Goal: Communication & Community: Connect with others

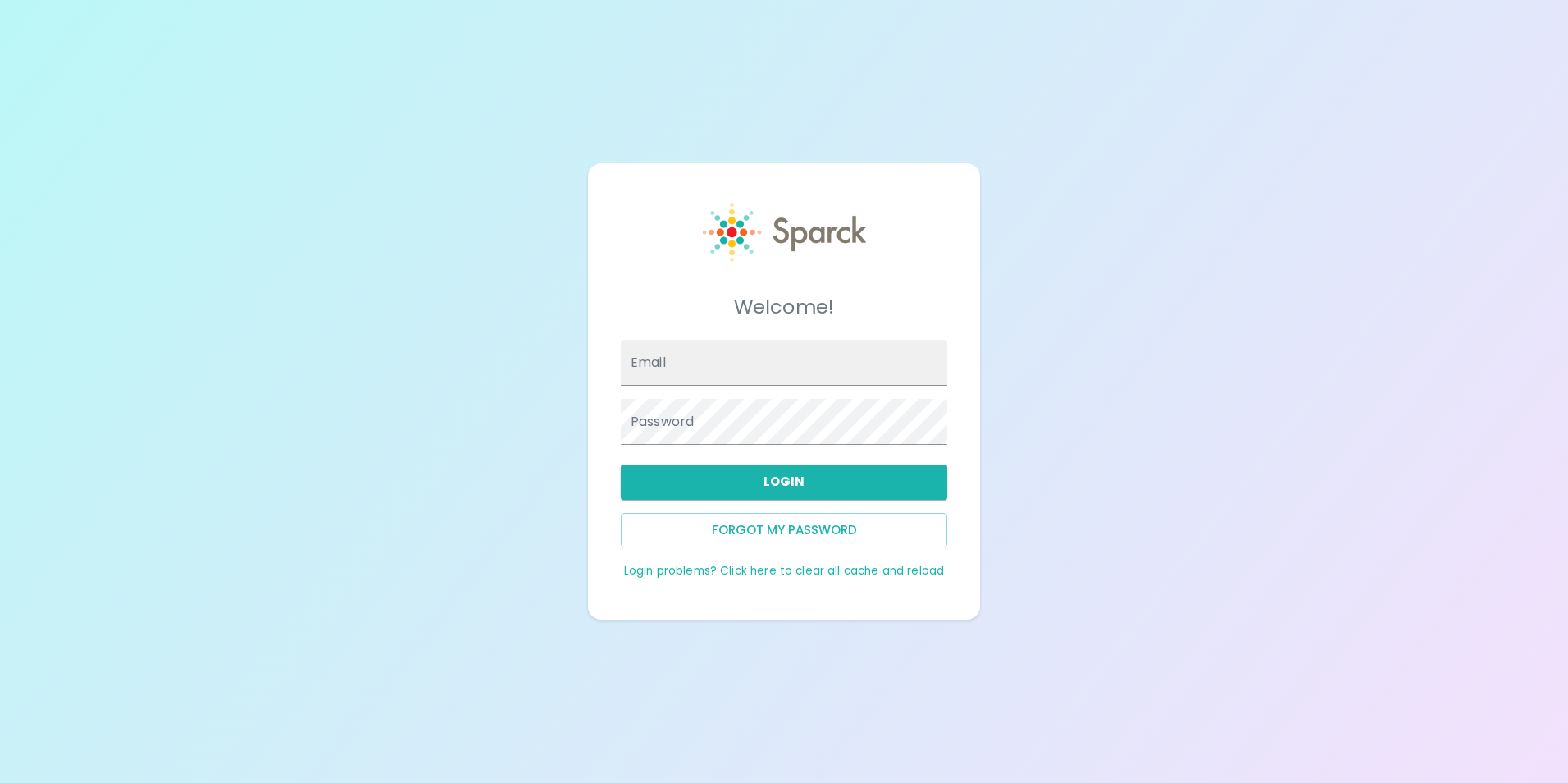
type input "[EMAIL_ADDRESS][DOMAIN_NAME]"
drag, startPoint x: 808, startPoint y: 496, endPoint x: 799, endPoint y: 497, distance: 9.1
click at [809, 496] on button "Login" at bounding box center [784, 481] width 326 height 34
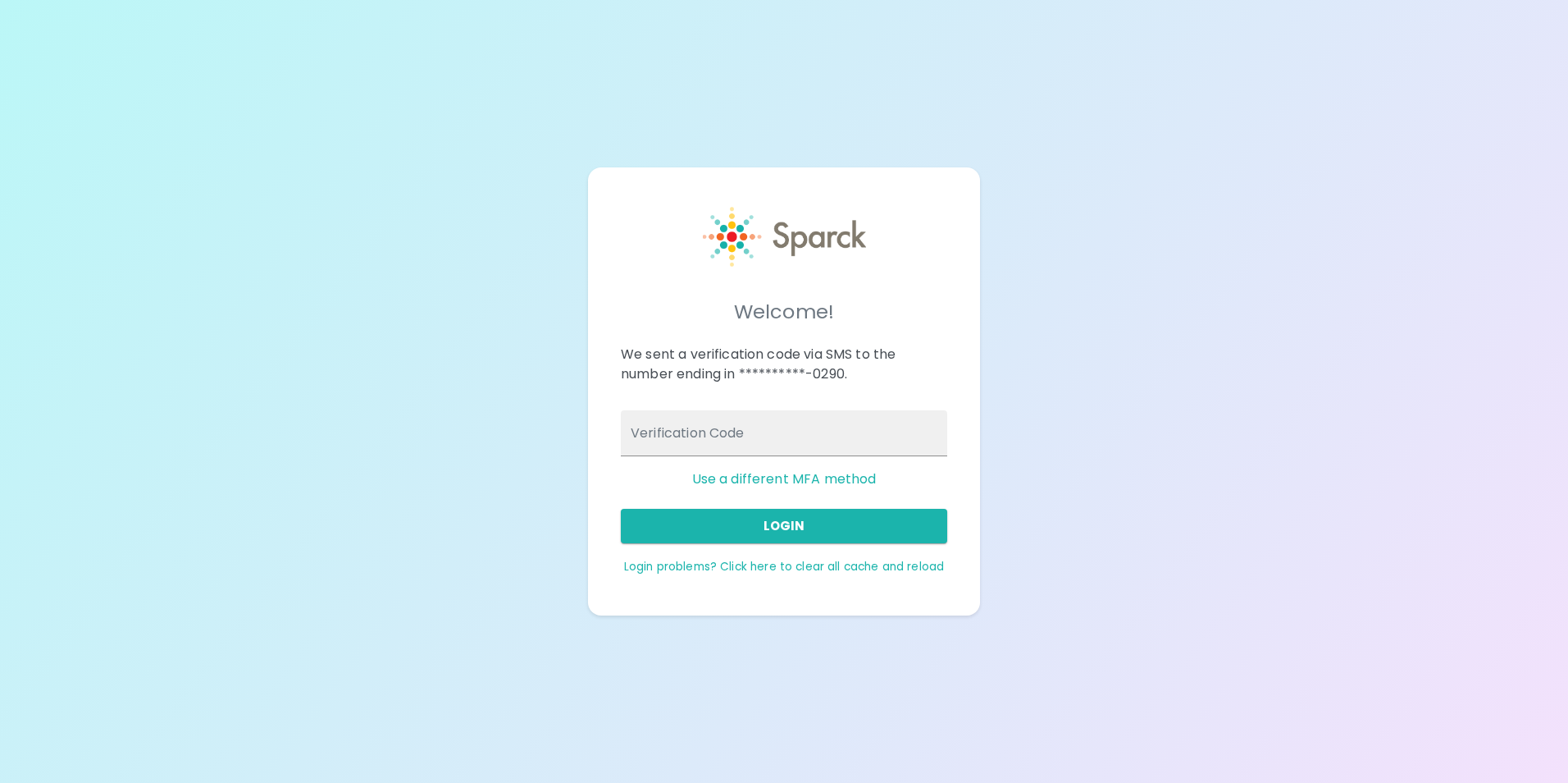
click at [779, 445] on input "Verification Code" at bounding box center [784, 433] width 326 height 46
type input "845021"
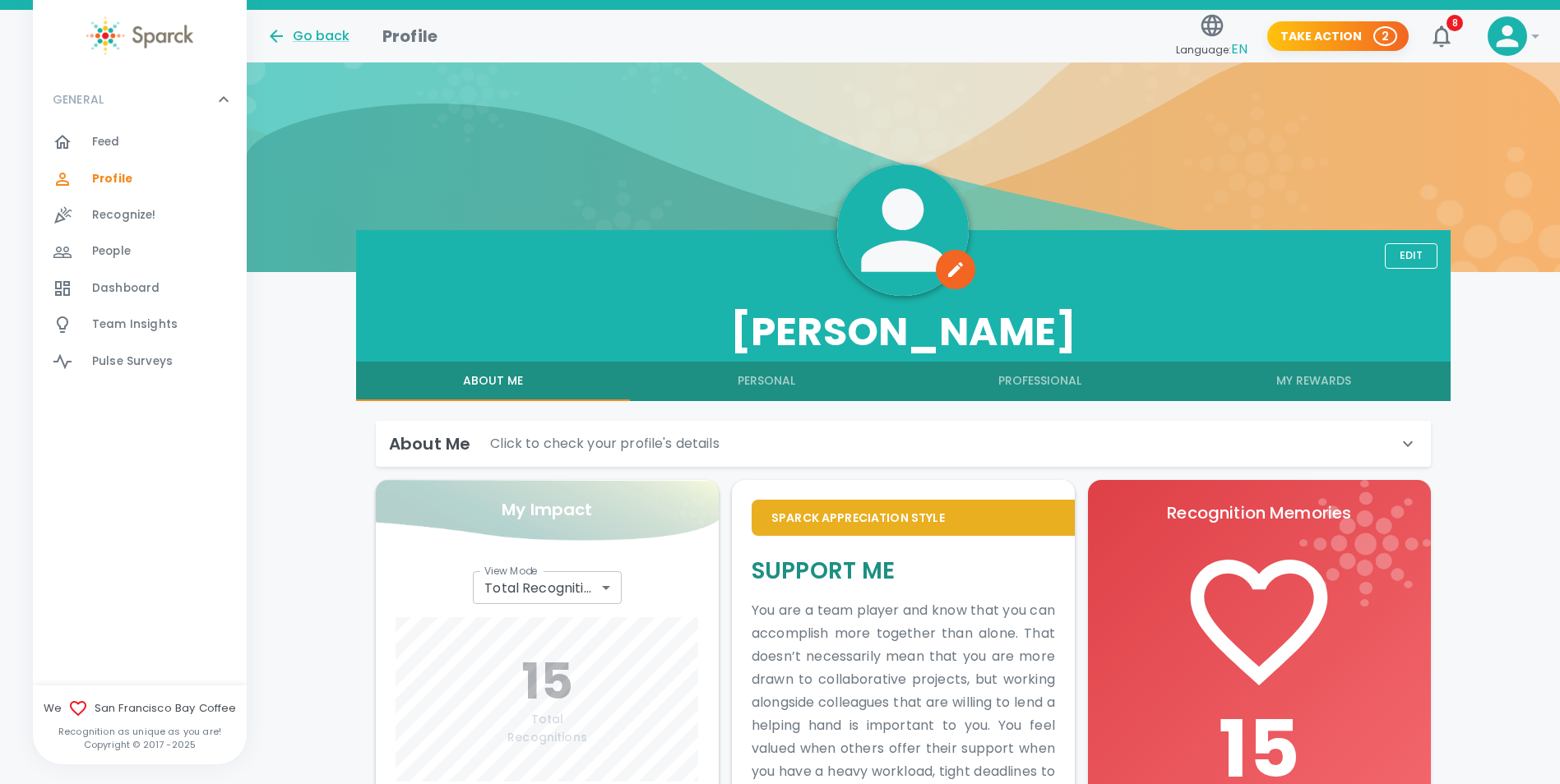
scroll to position [83, 0]
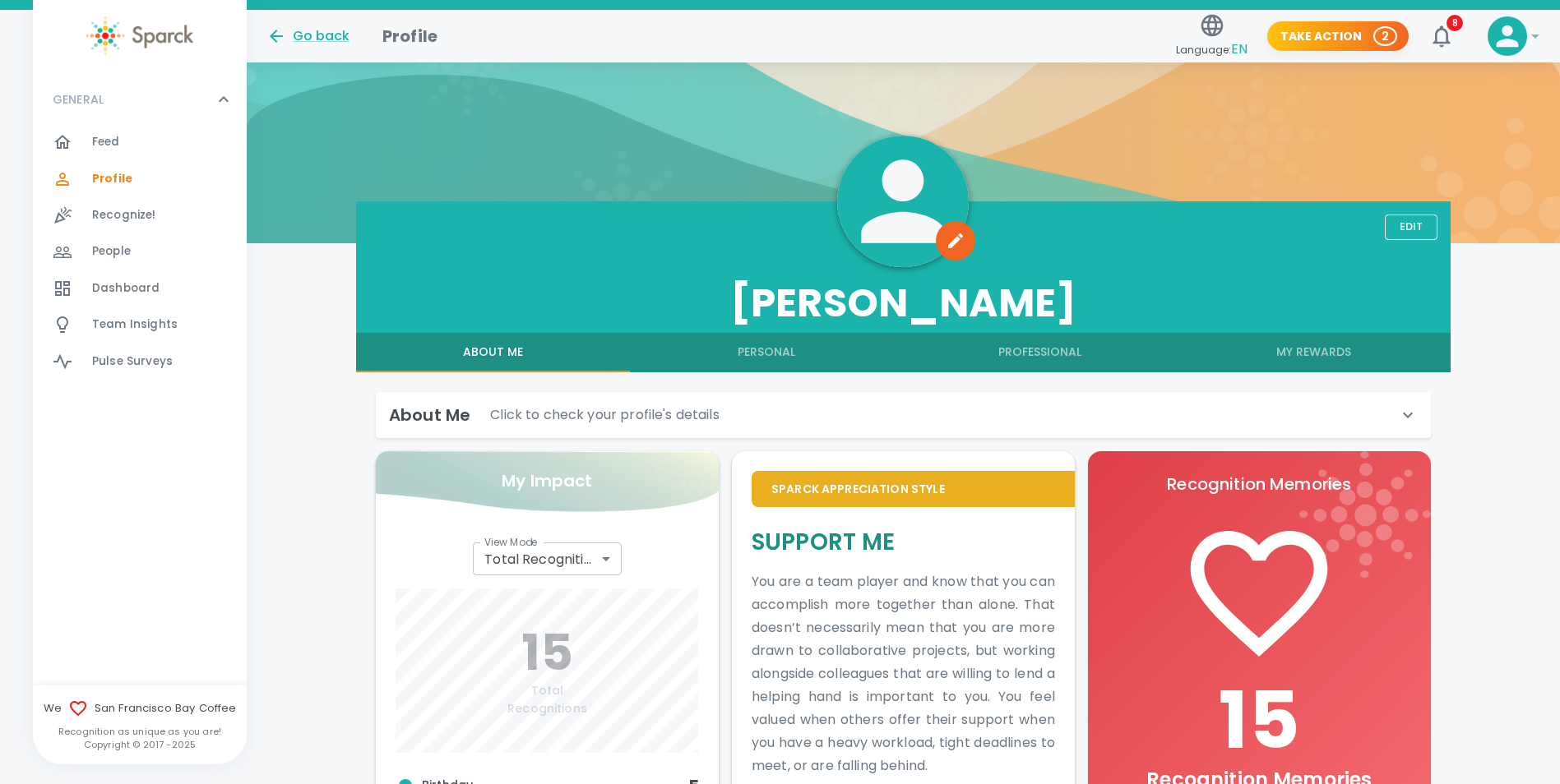
click at [169, 135] on div "Feed 0" at bounding box center [169, 142] width 155 height 23
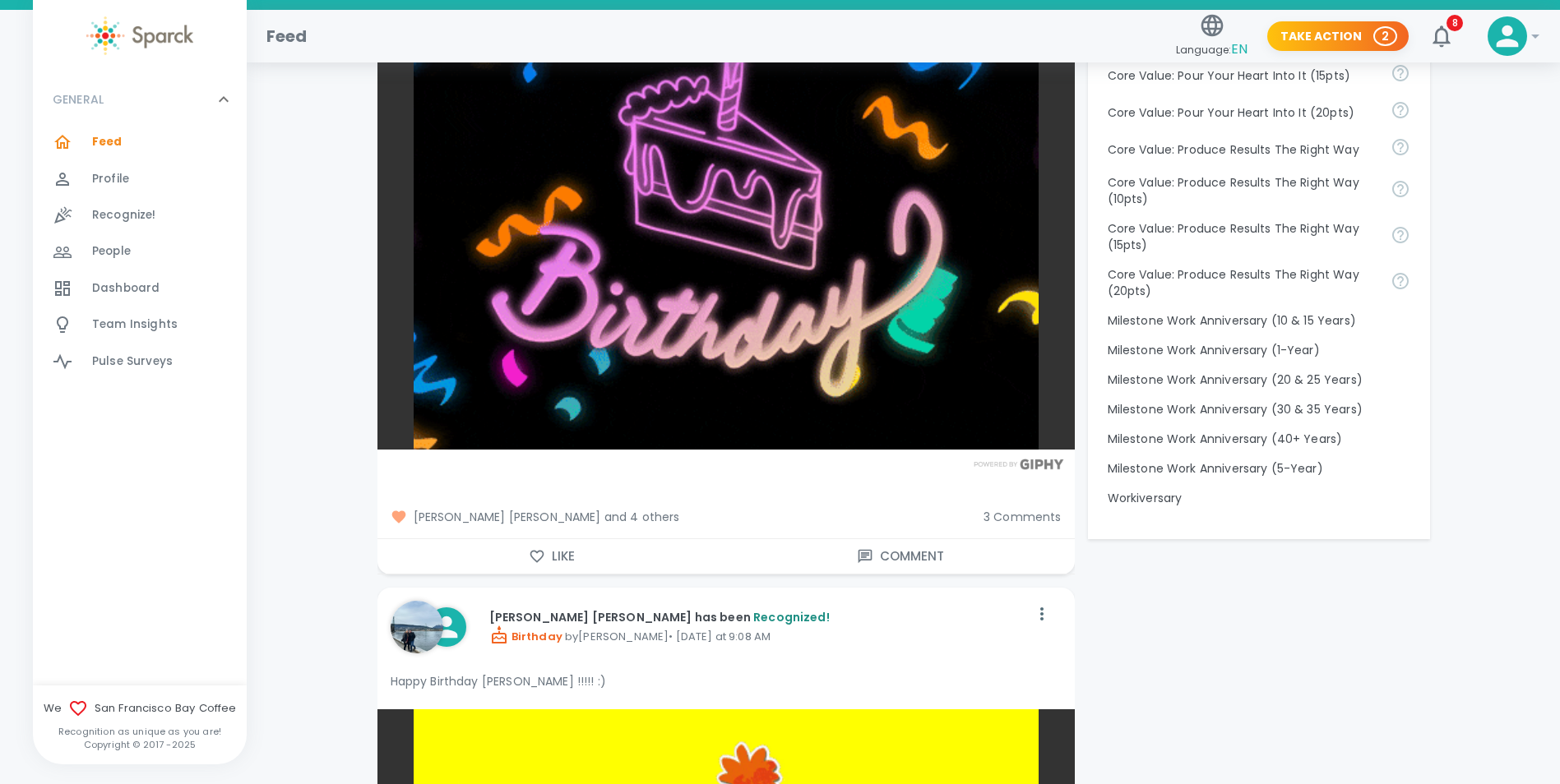
scroll to position [1644, 0]
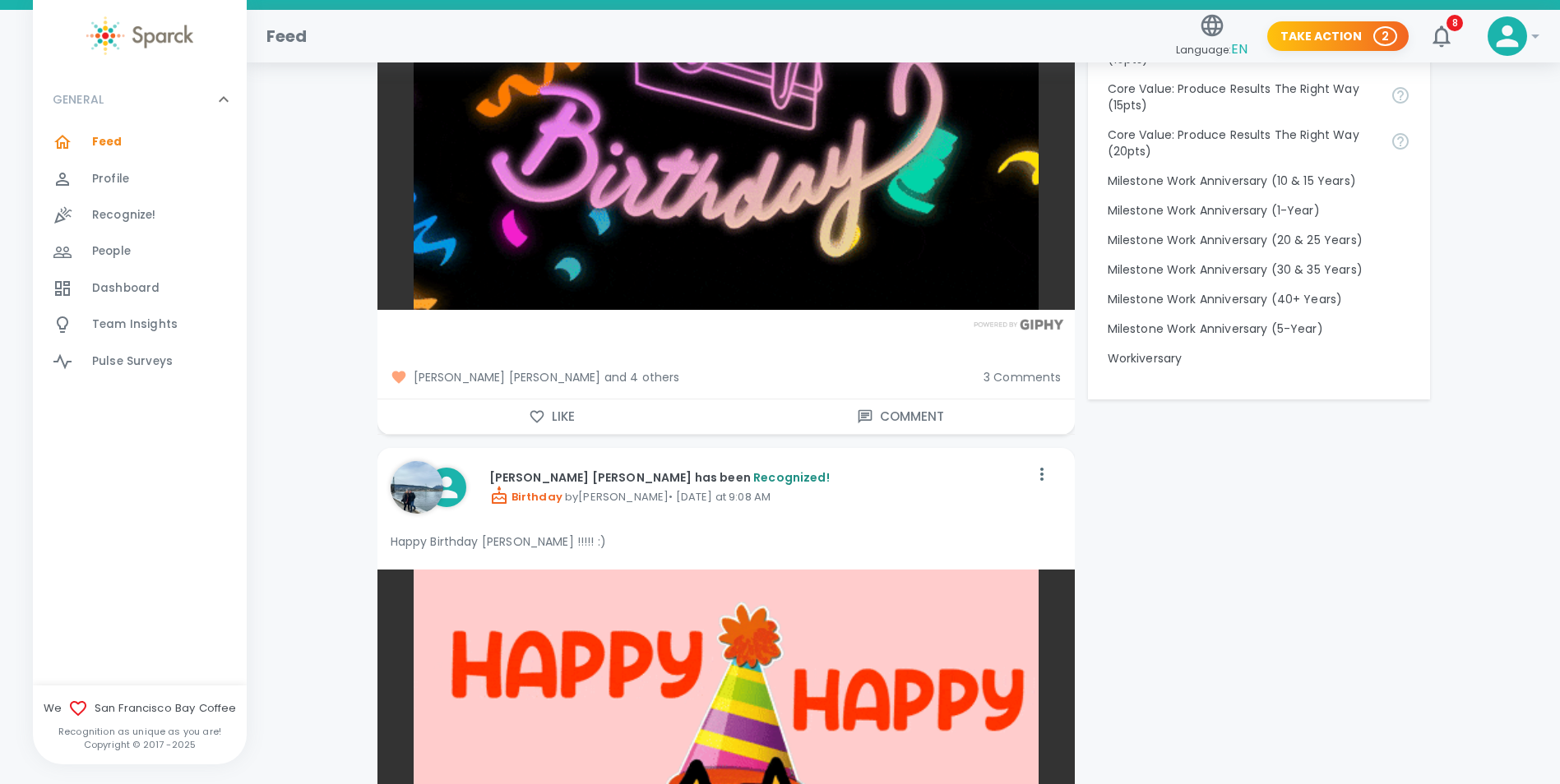
click at [1059, 379] on span "3 Comments" at bounding box center [1022, 377] width 78 height 17
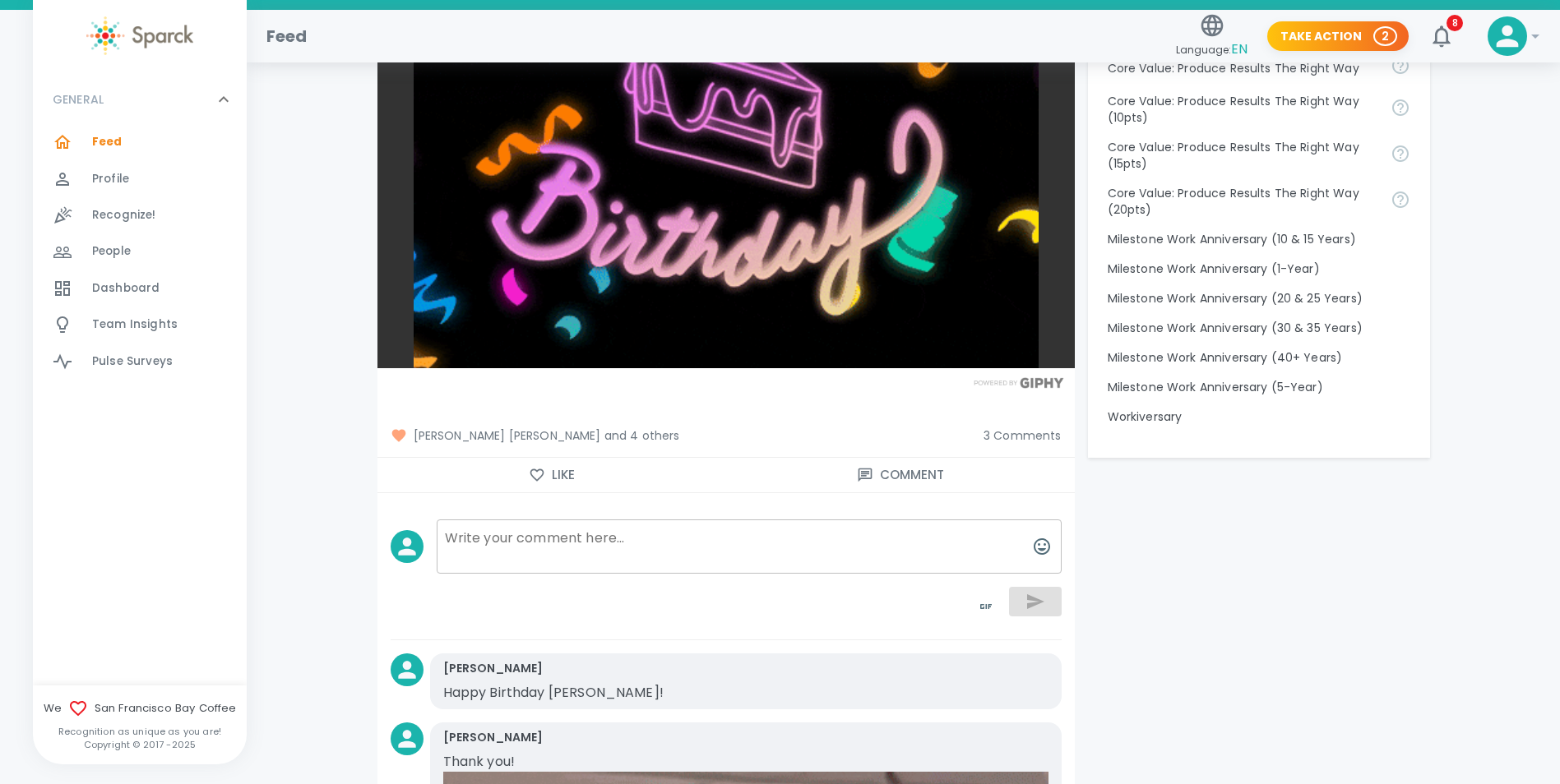
scroll to position [1561, 0]
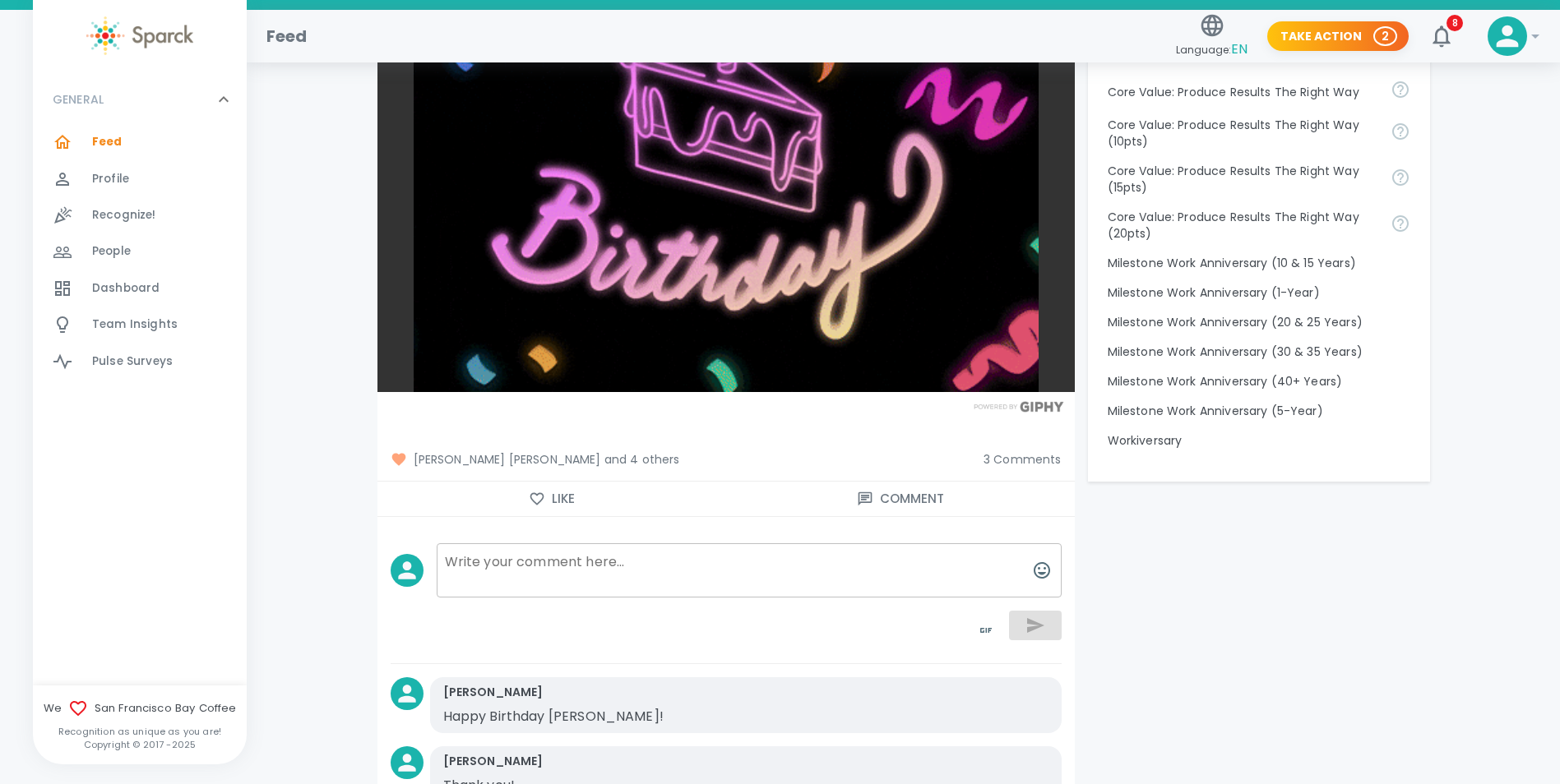
click at [530, 487] on button "Like" at bounding box center [551, 499] width 348 height 34
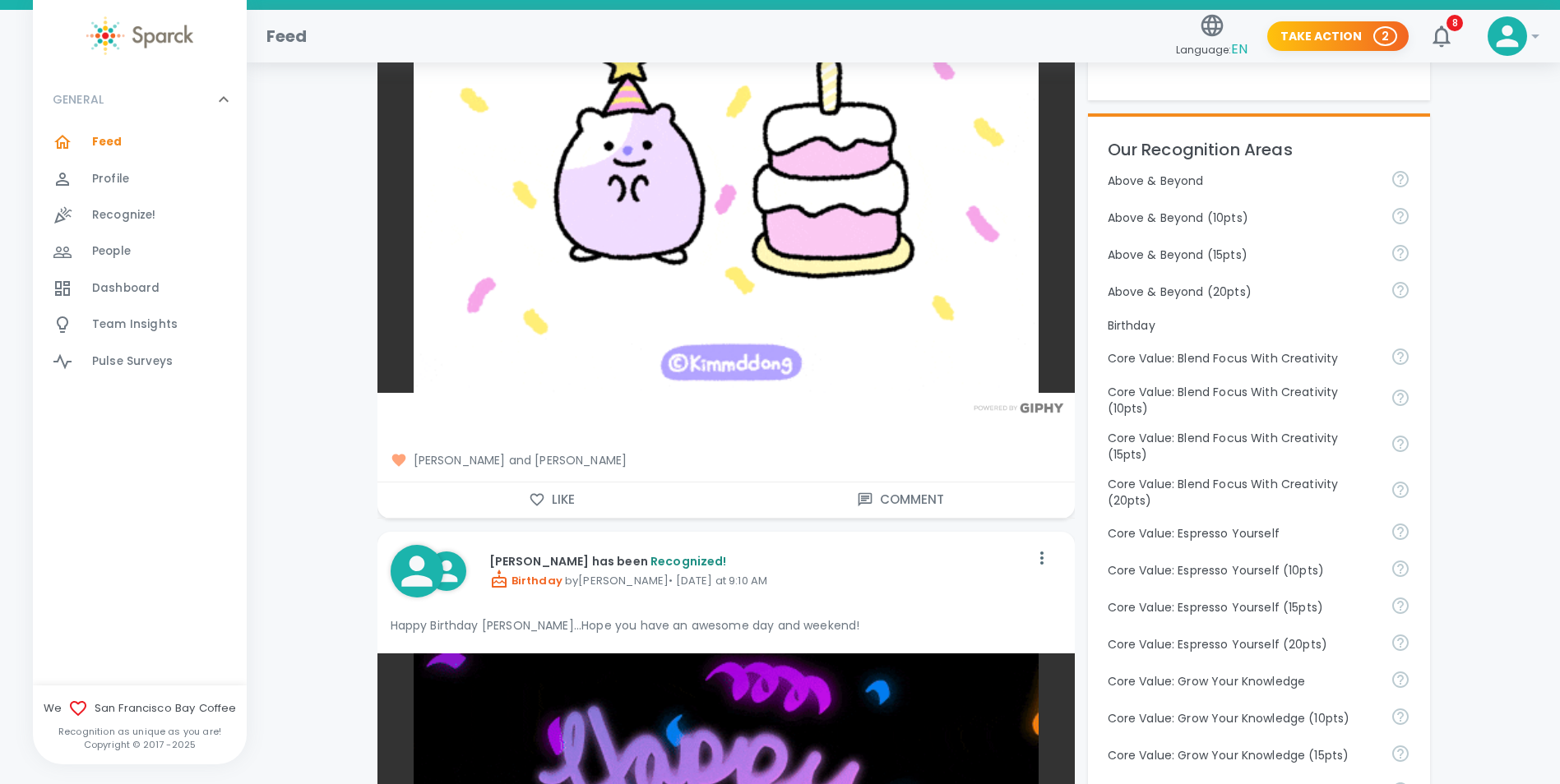
scroll to position [657, 0]
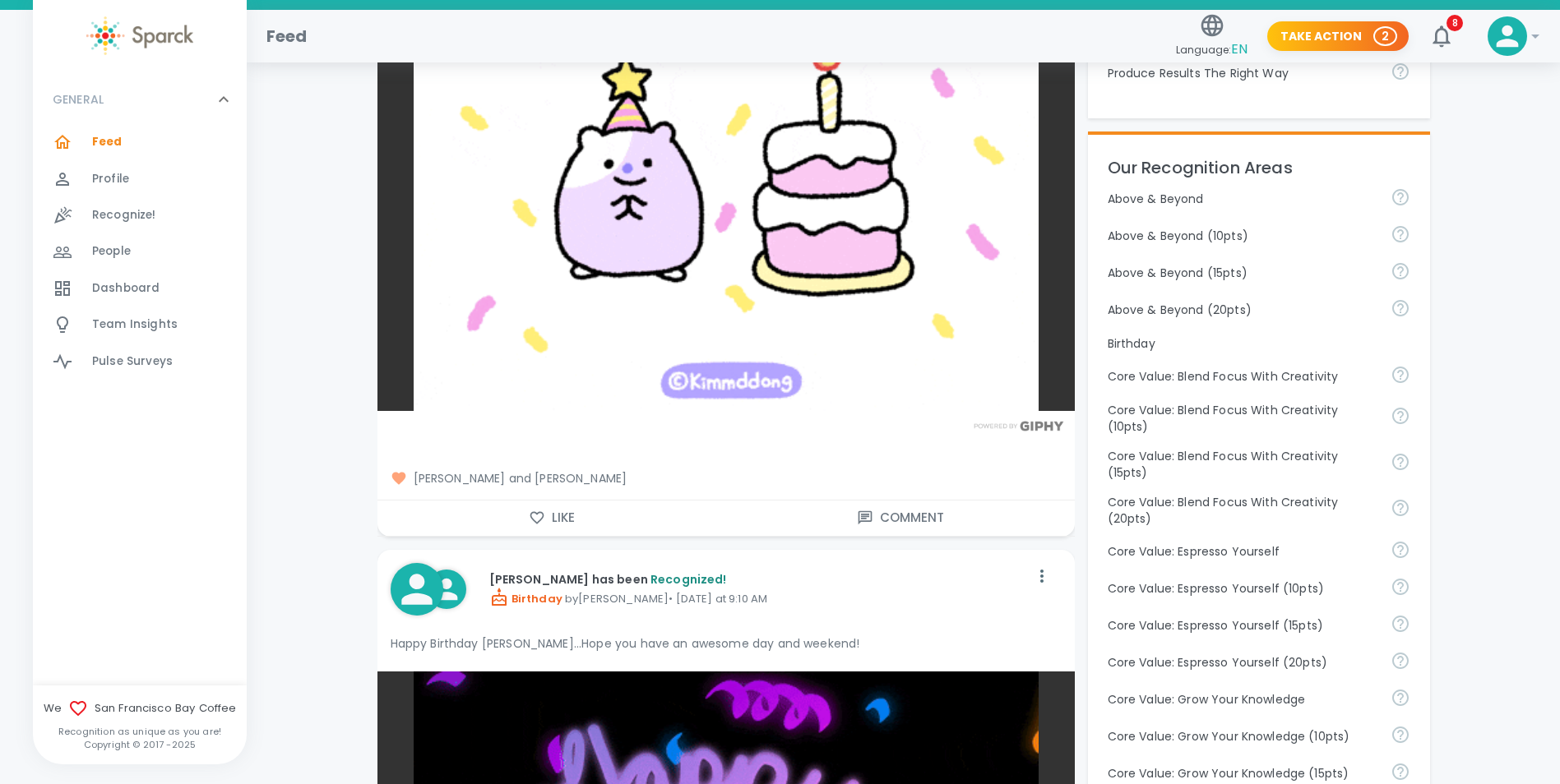
click at [546, 515] on button "Like" at bounding box center [551, 517] width 348 height 34
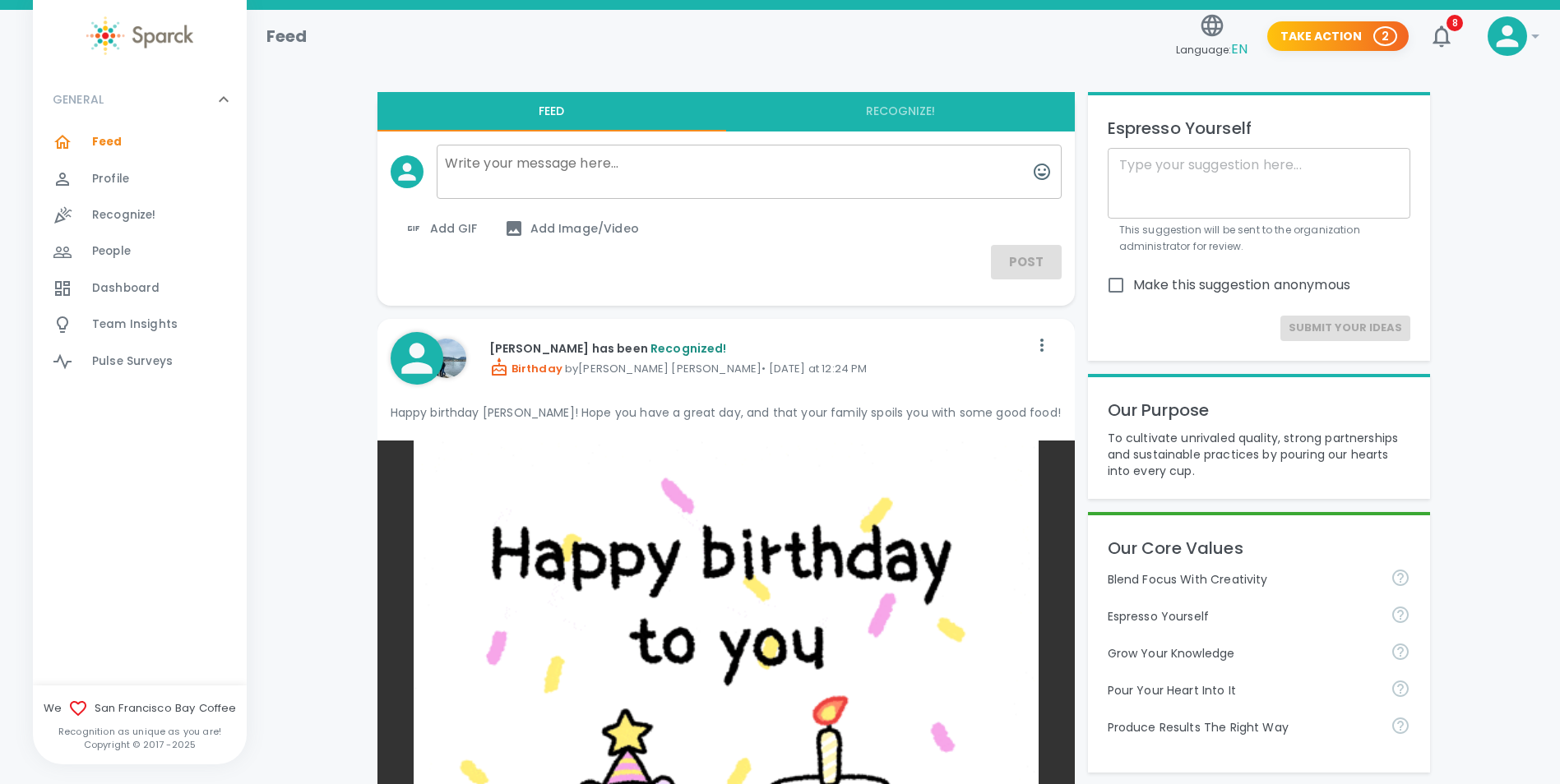
scroll to position [0, 0]
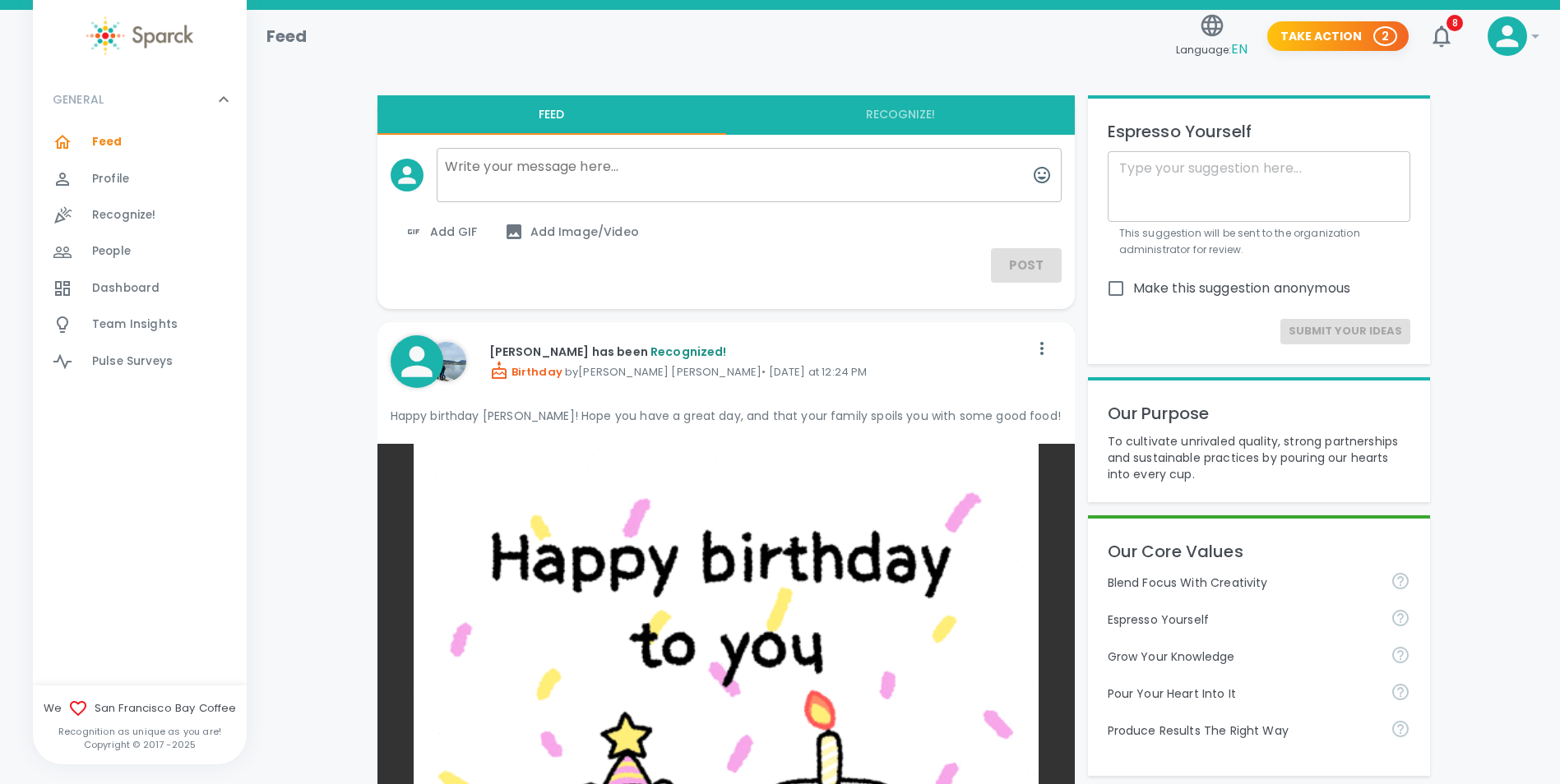
click at [119, 143] on span "Feed" at bounding box center [107, 142] width 31 height 17
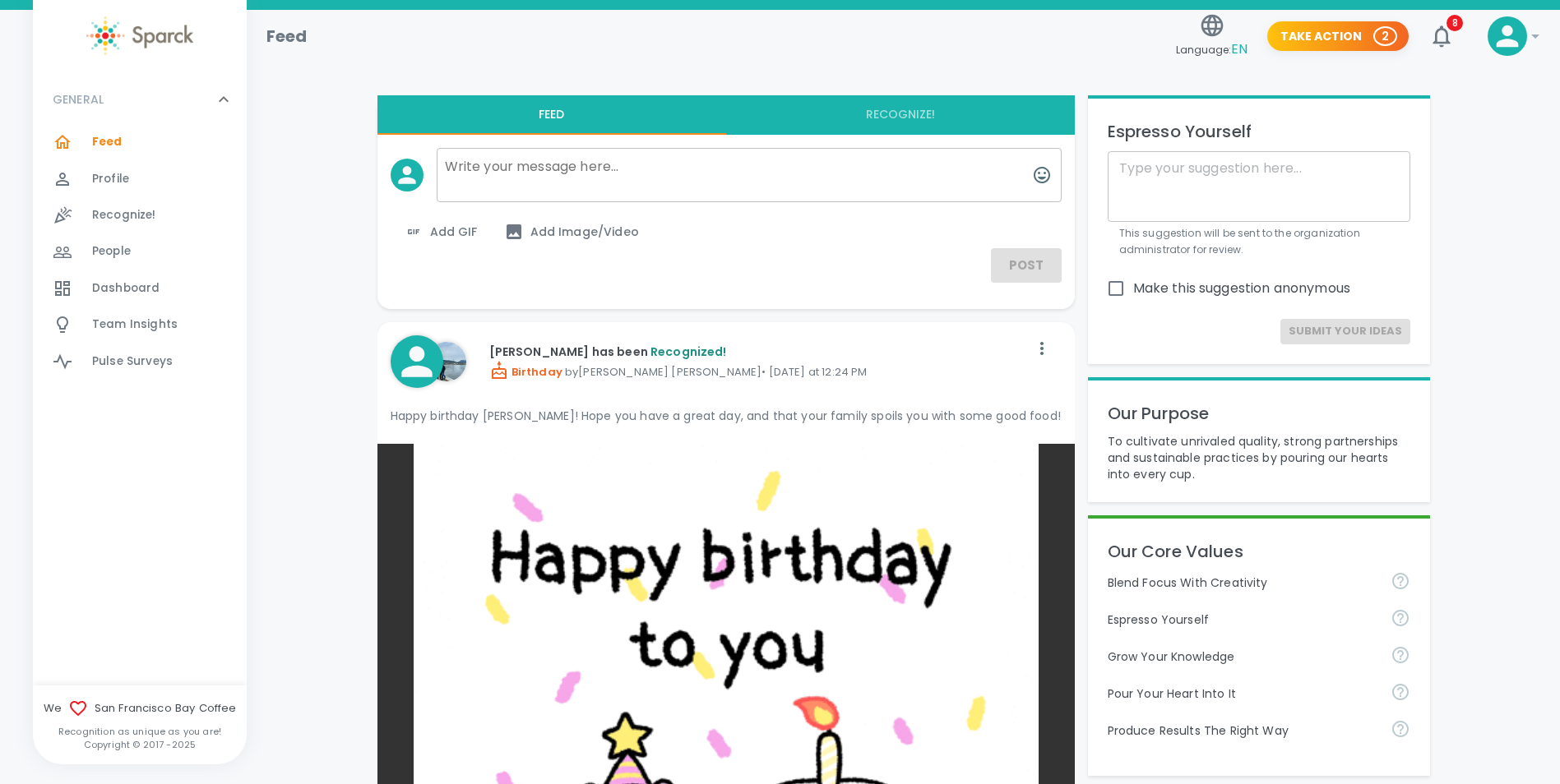
click at [119, 253] on span "People" at bounding box center [111, 251] width 38 height 17
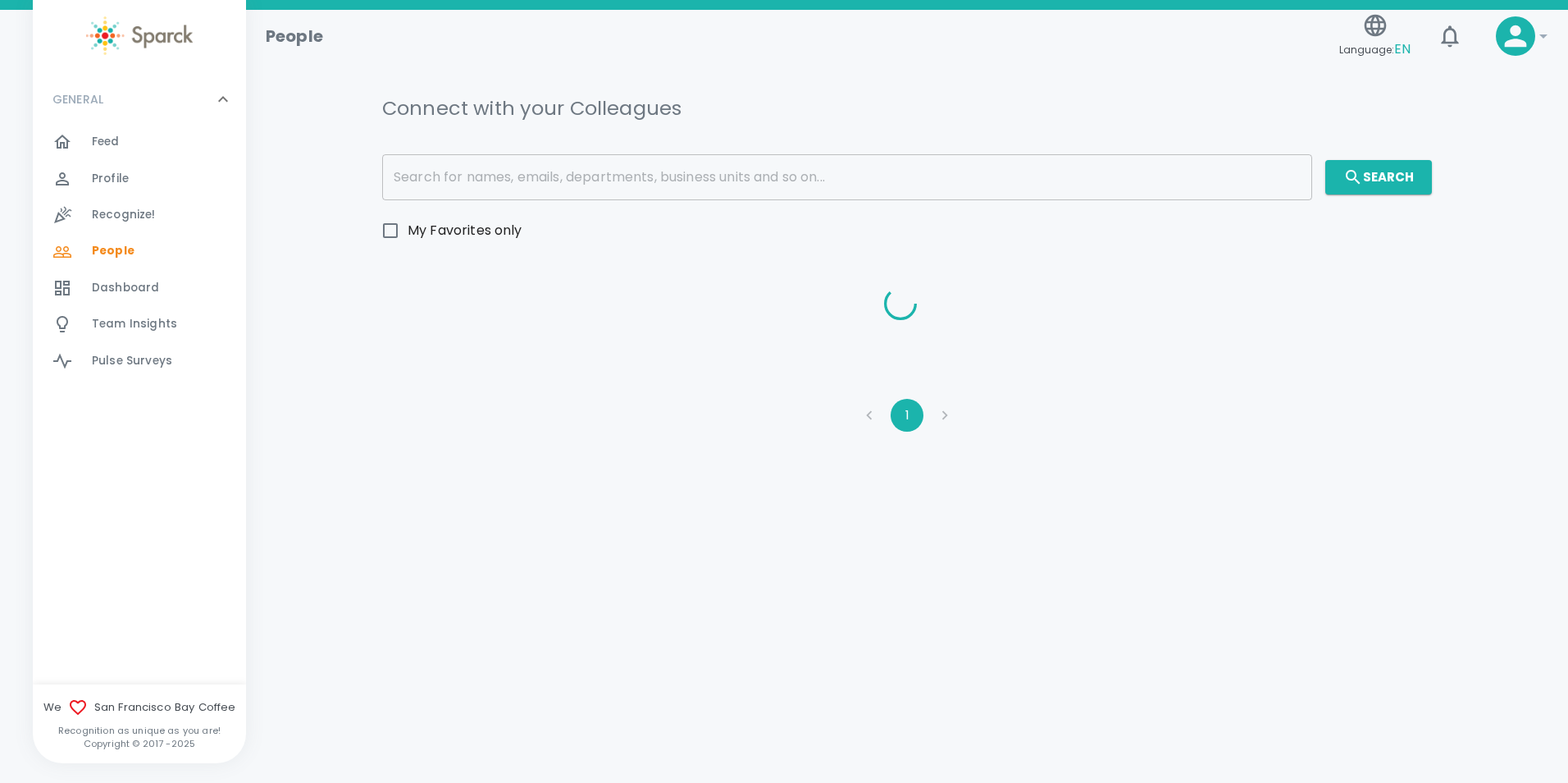
click at [122, 187] on span "Profile" at bounding box center [111, 179] width 37 height 17
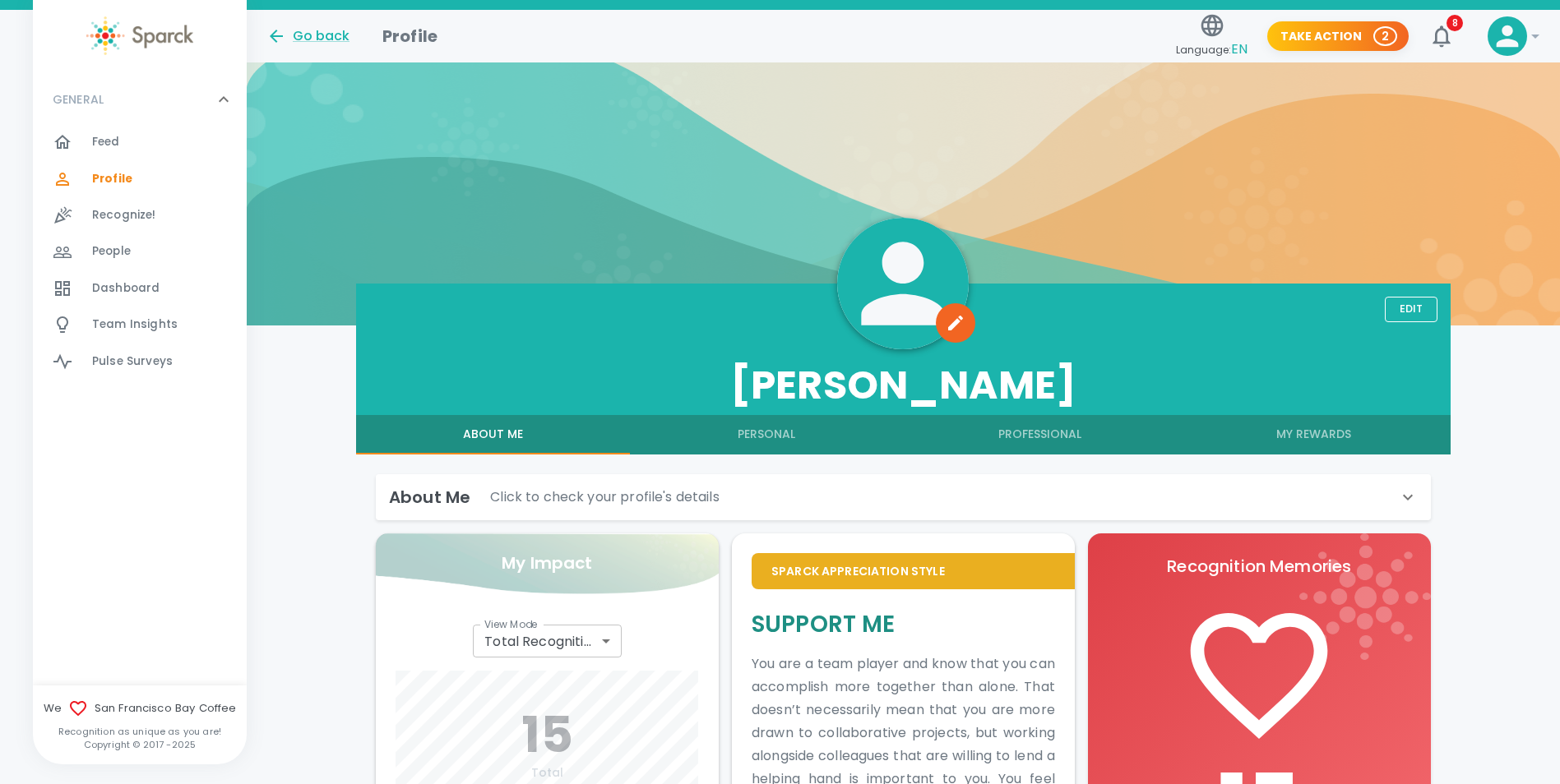
click at [128, 212] on span "Recognize!" at bounding box center [124, 215] width 64 height 17
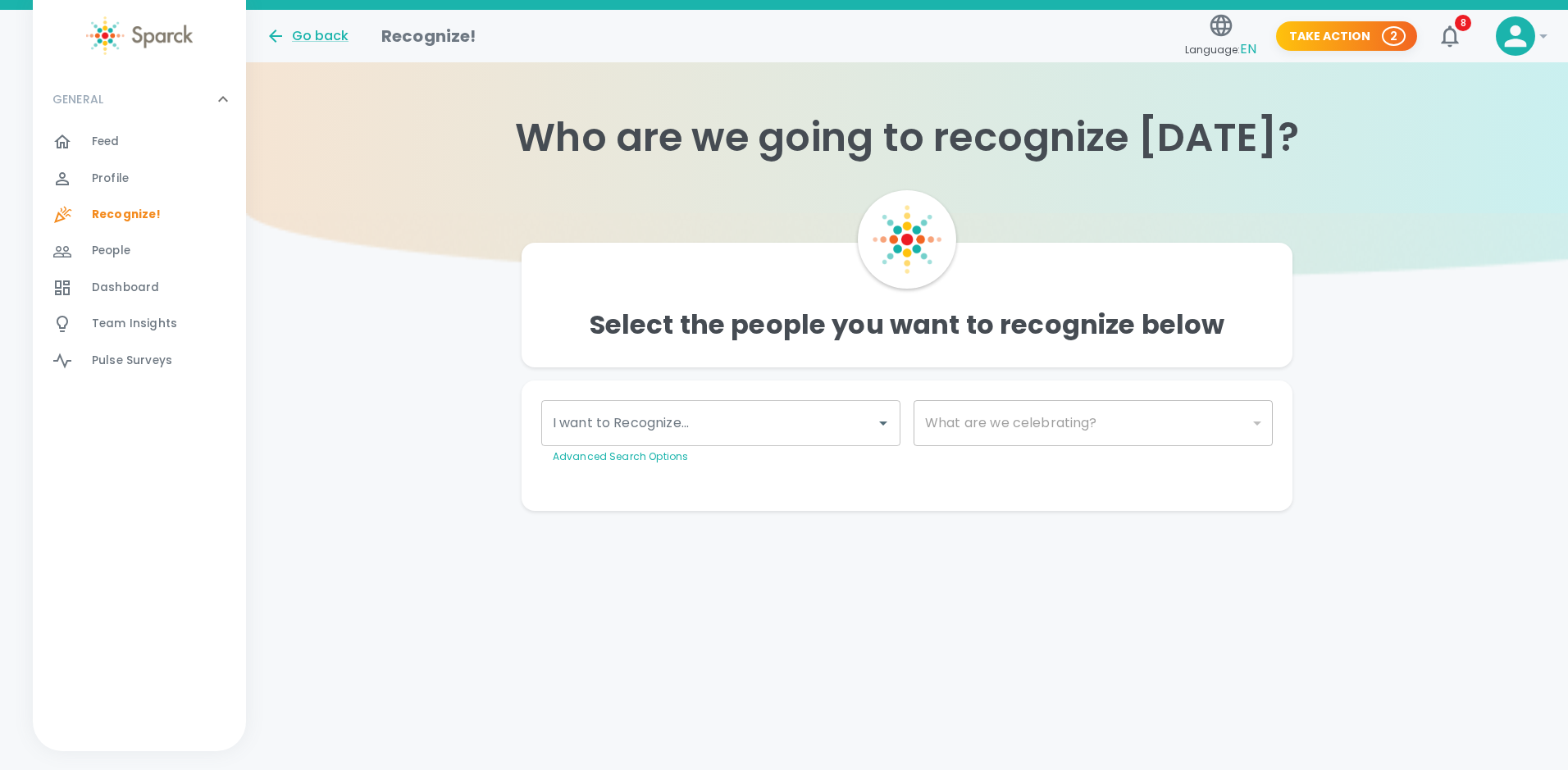
click at [128, 292] on span "Dashboard" at bounding box center [126, 288] width 67 height 17
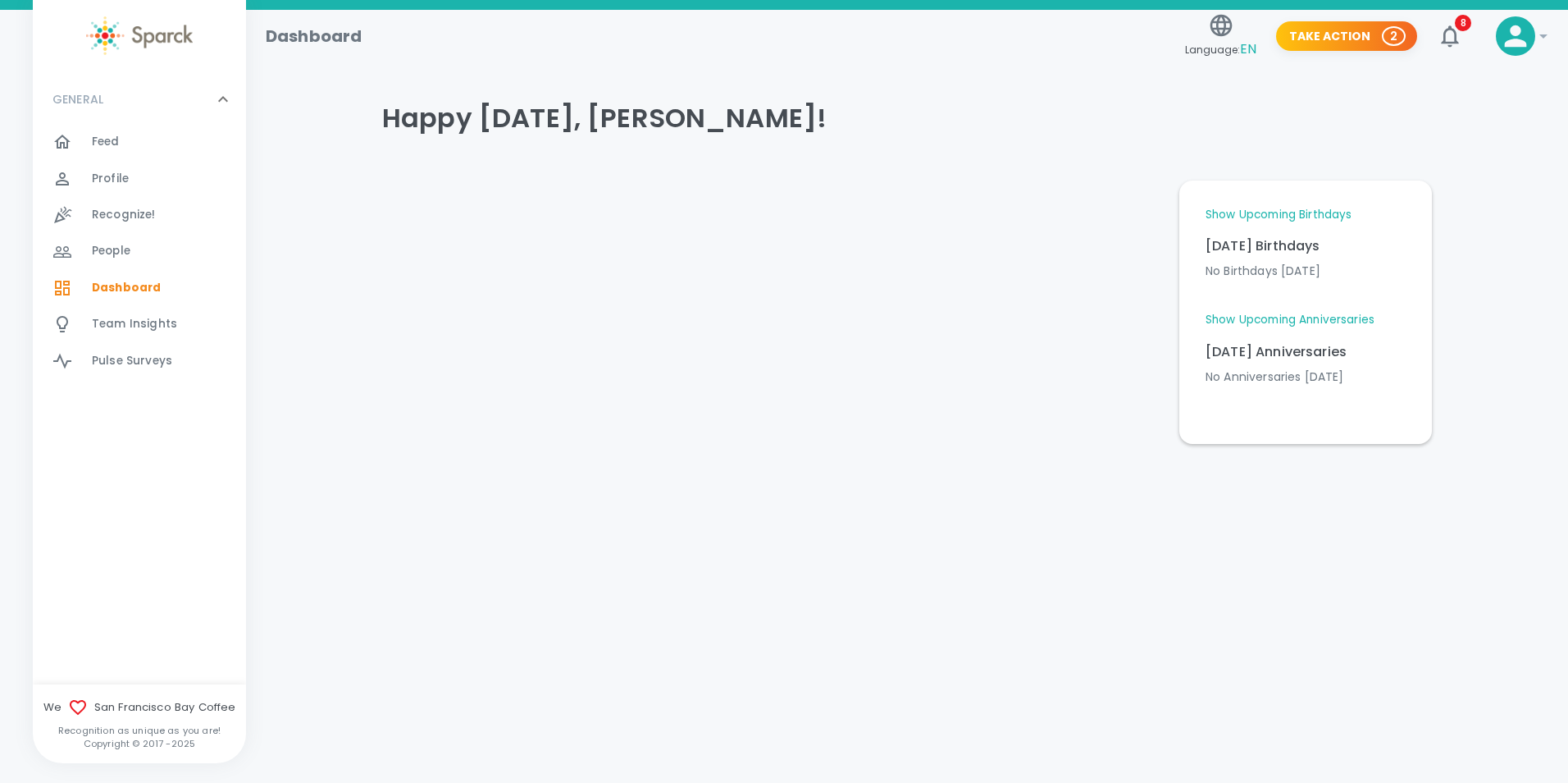
click at [1288, 222] on link "Show Upcoming Birthdays" at bounding box center [1278, 215] width 146 height 17
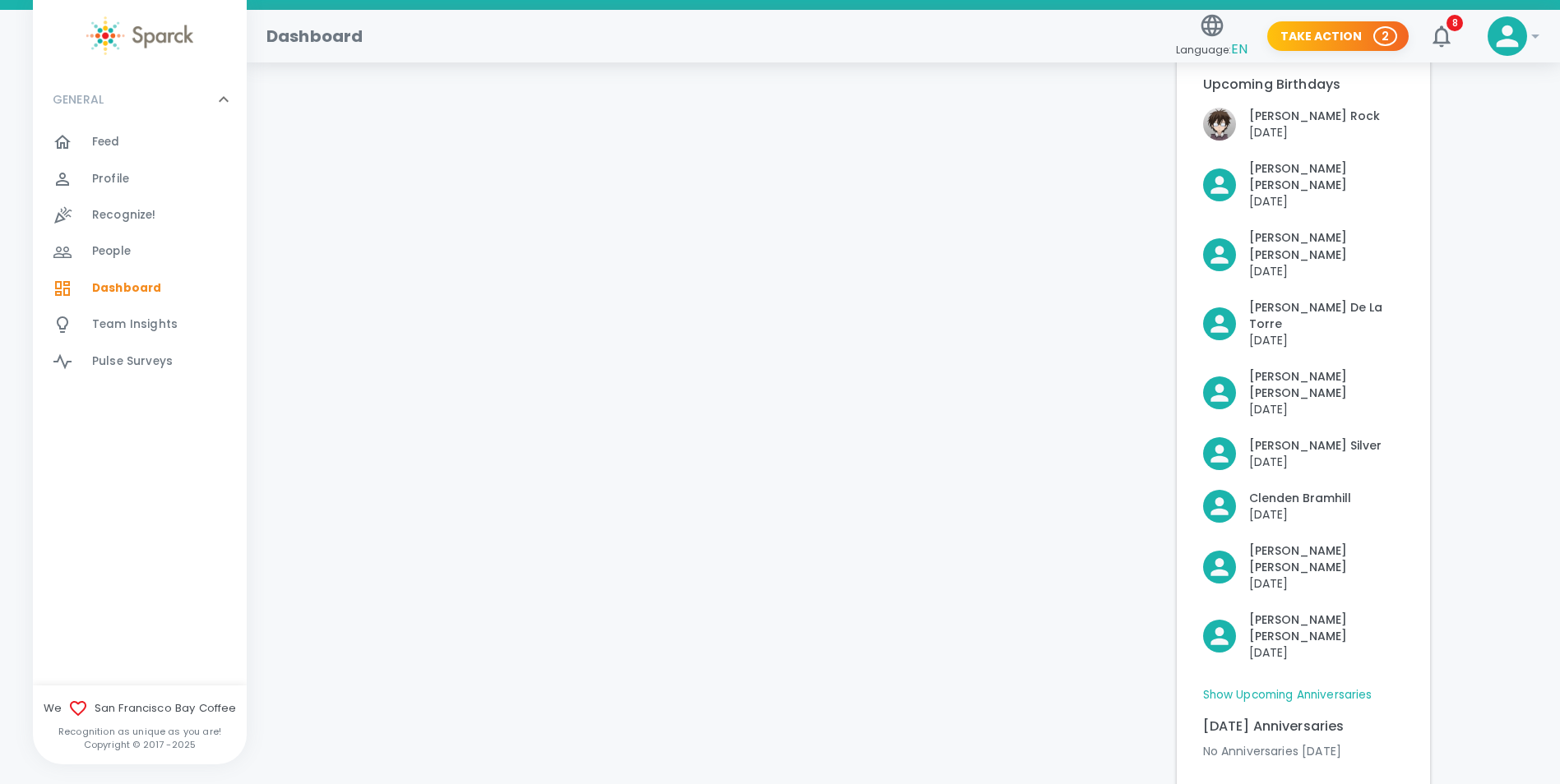
scroll to position [239, 0]
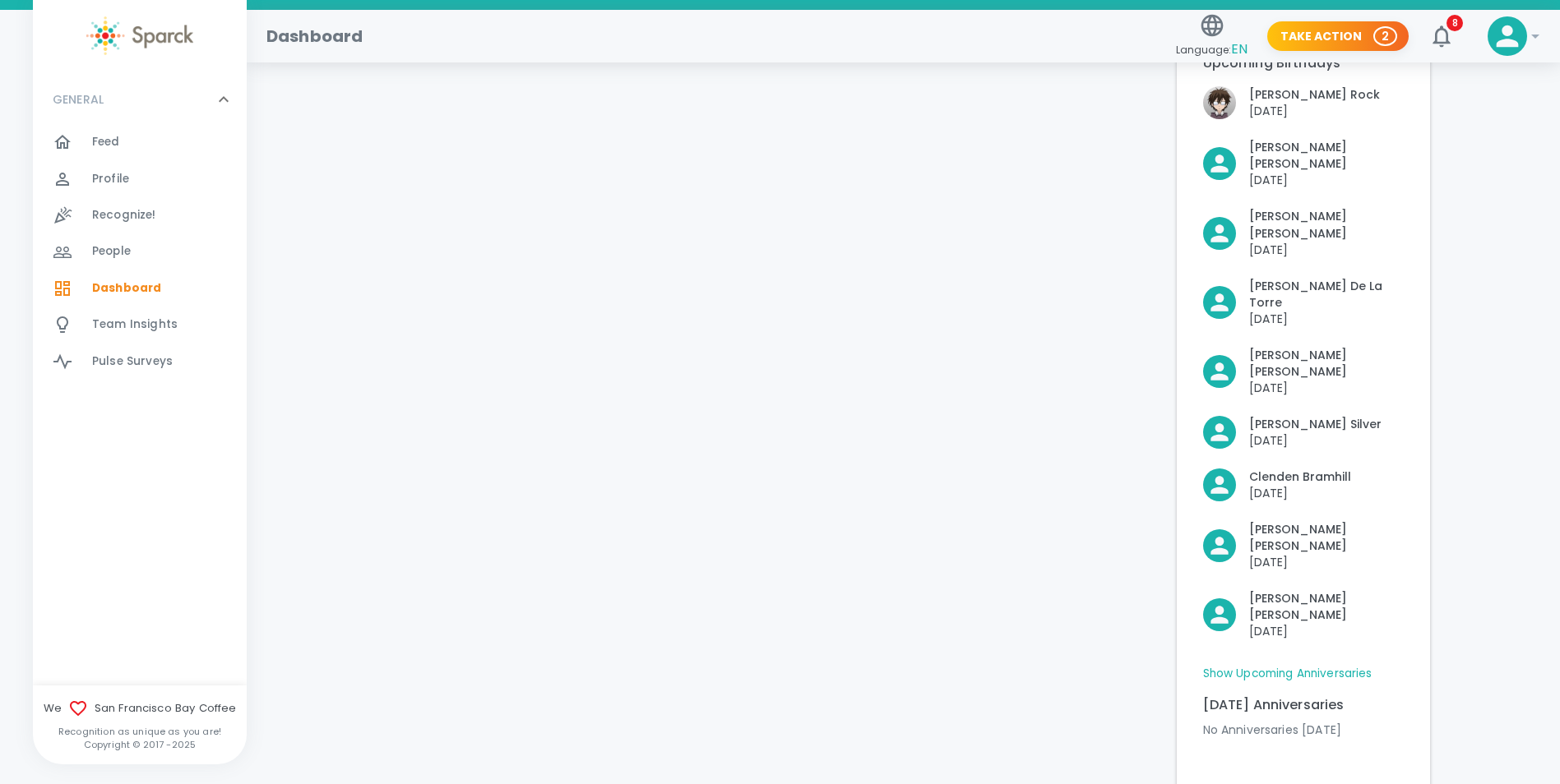
click at [1304, 666] on link "Show Upcoming Anniversaries" at bounding box center [1287, 674] width 169 height 17
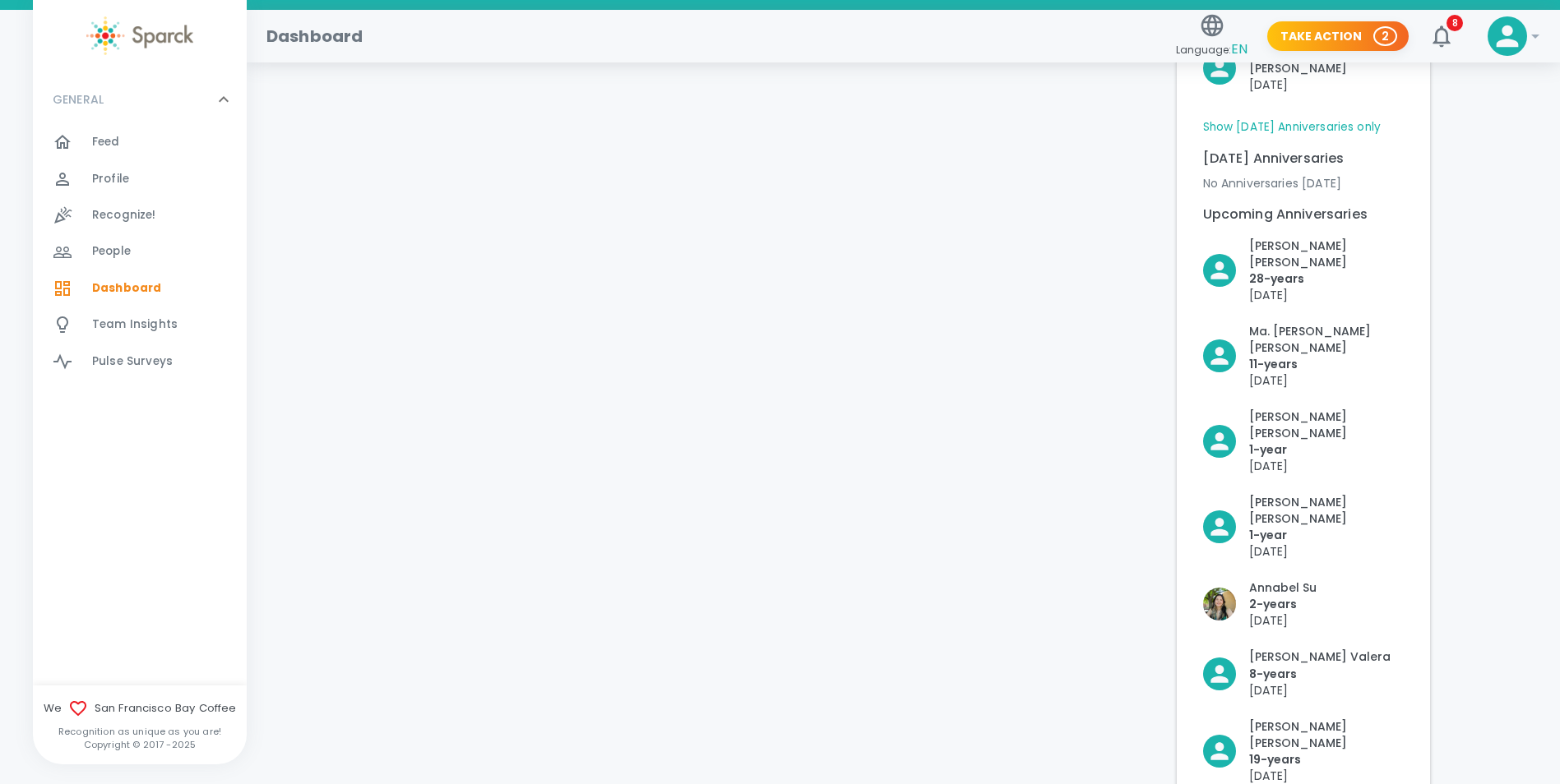
scroll to position [814, 0]
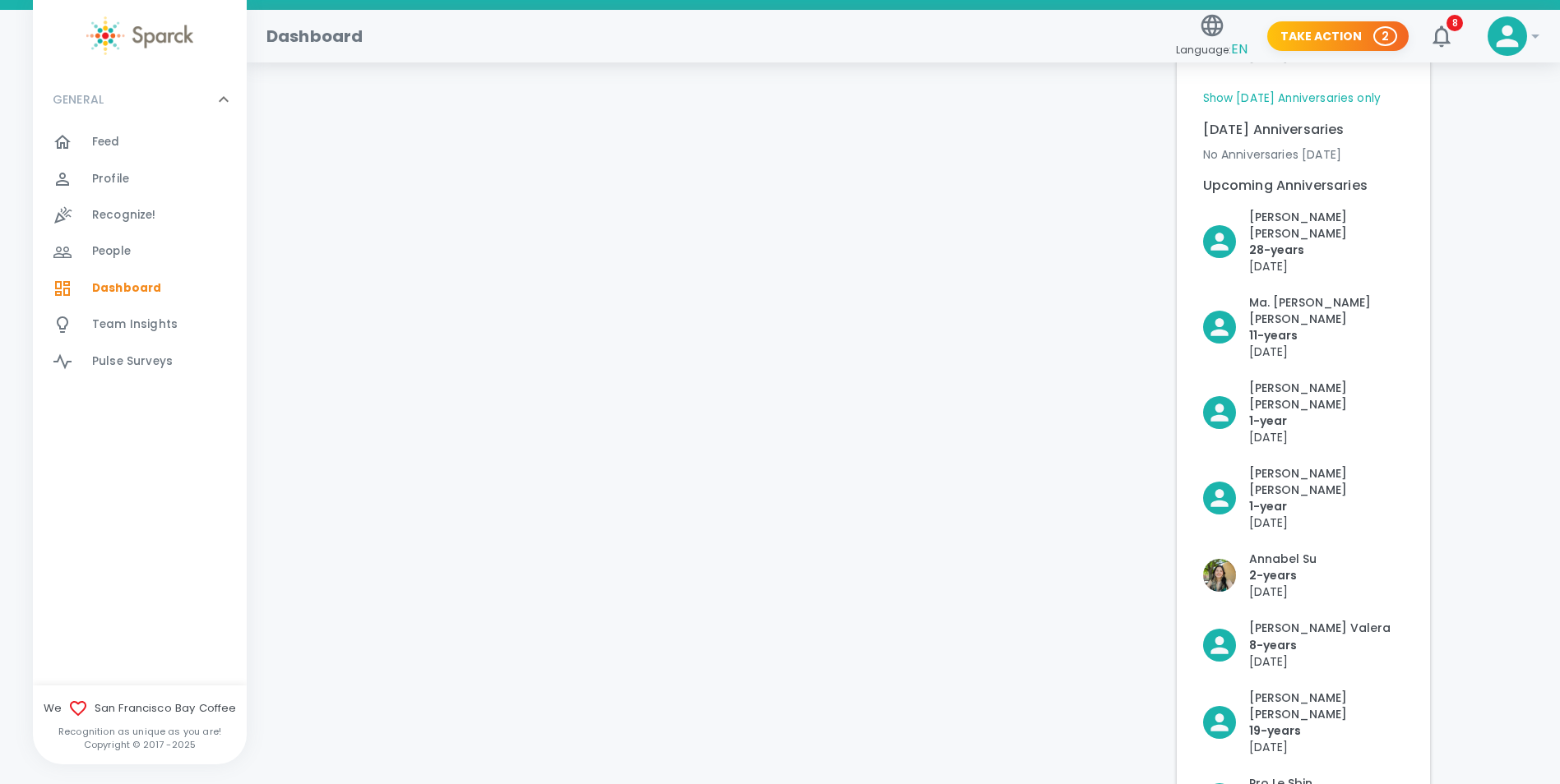
click at [1437, 31] on icon "button" at bounding box center [1441, 35] width 27 height 27
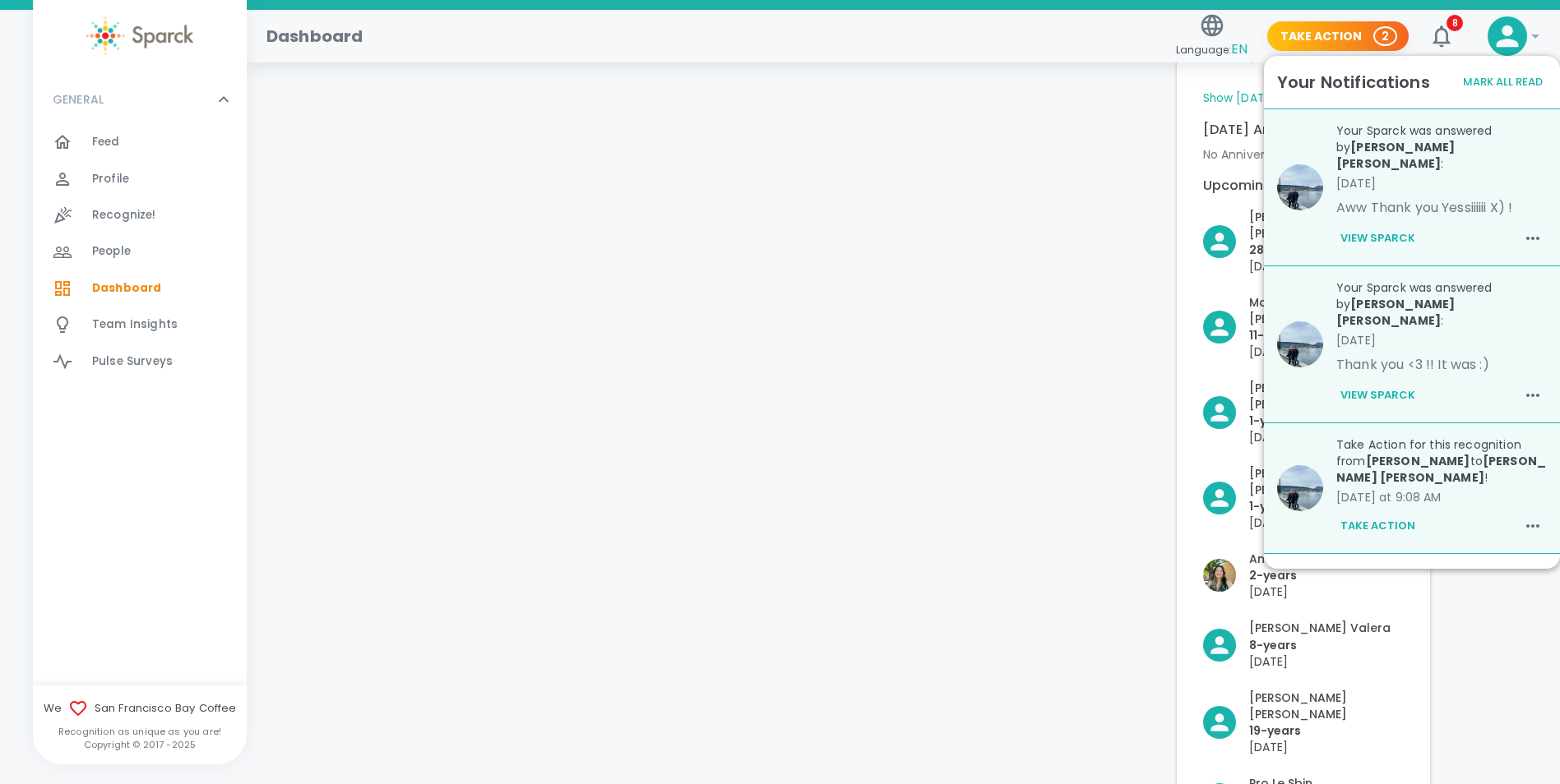
scroll to position [83, 0]
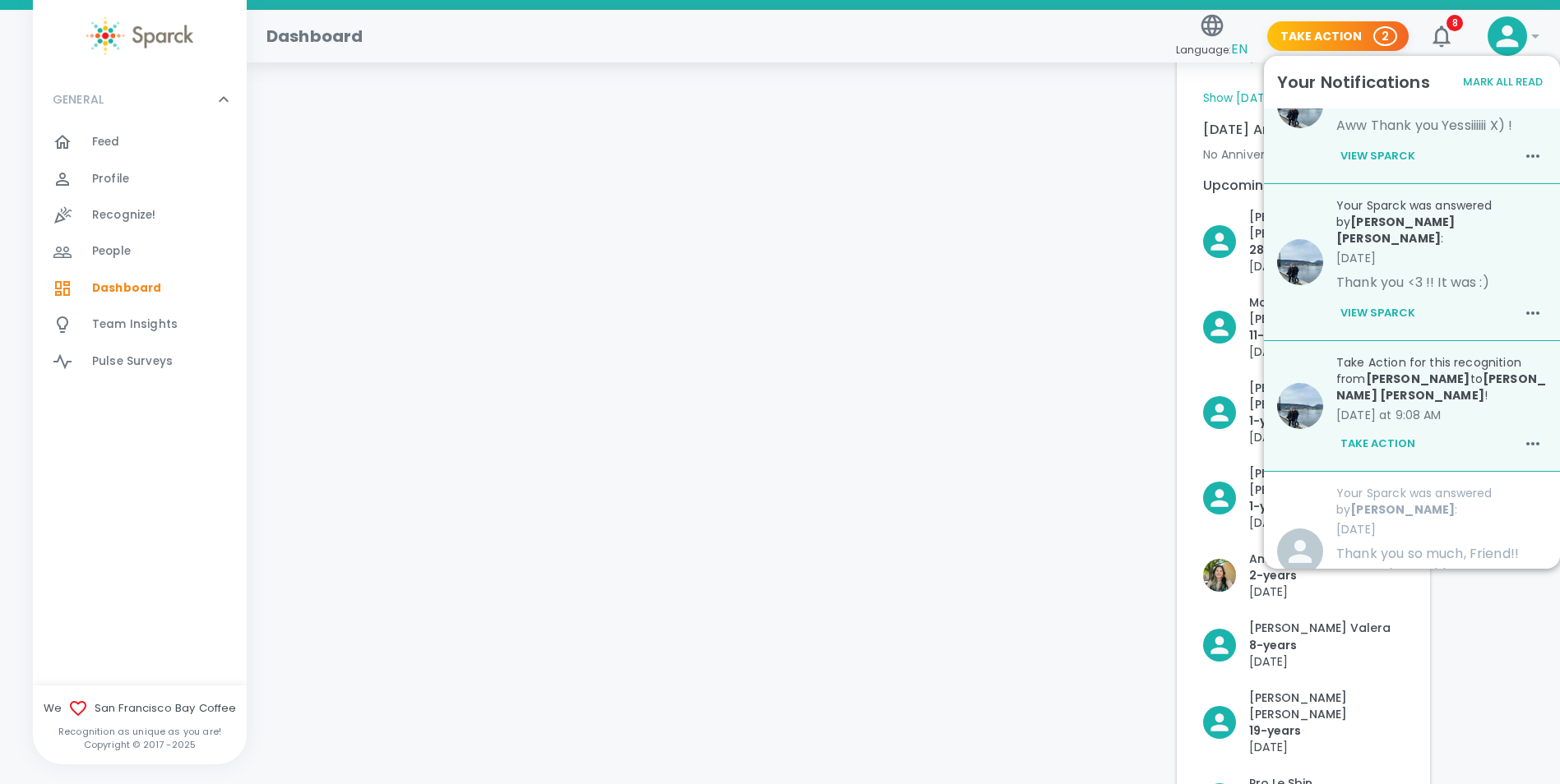
click at [1404, 371] on b "[PERSON_NAME] [PERSON_NAME]" at bounding box center [1440, 387] width 210 height 32
click at [1523, 434] on icon "button" at bounding box center [1532, 444] width 20 height 20
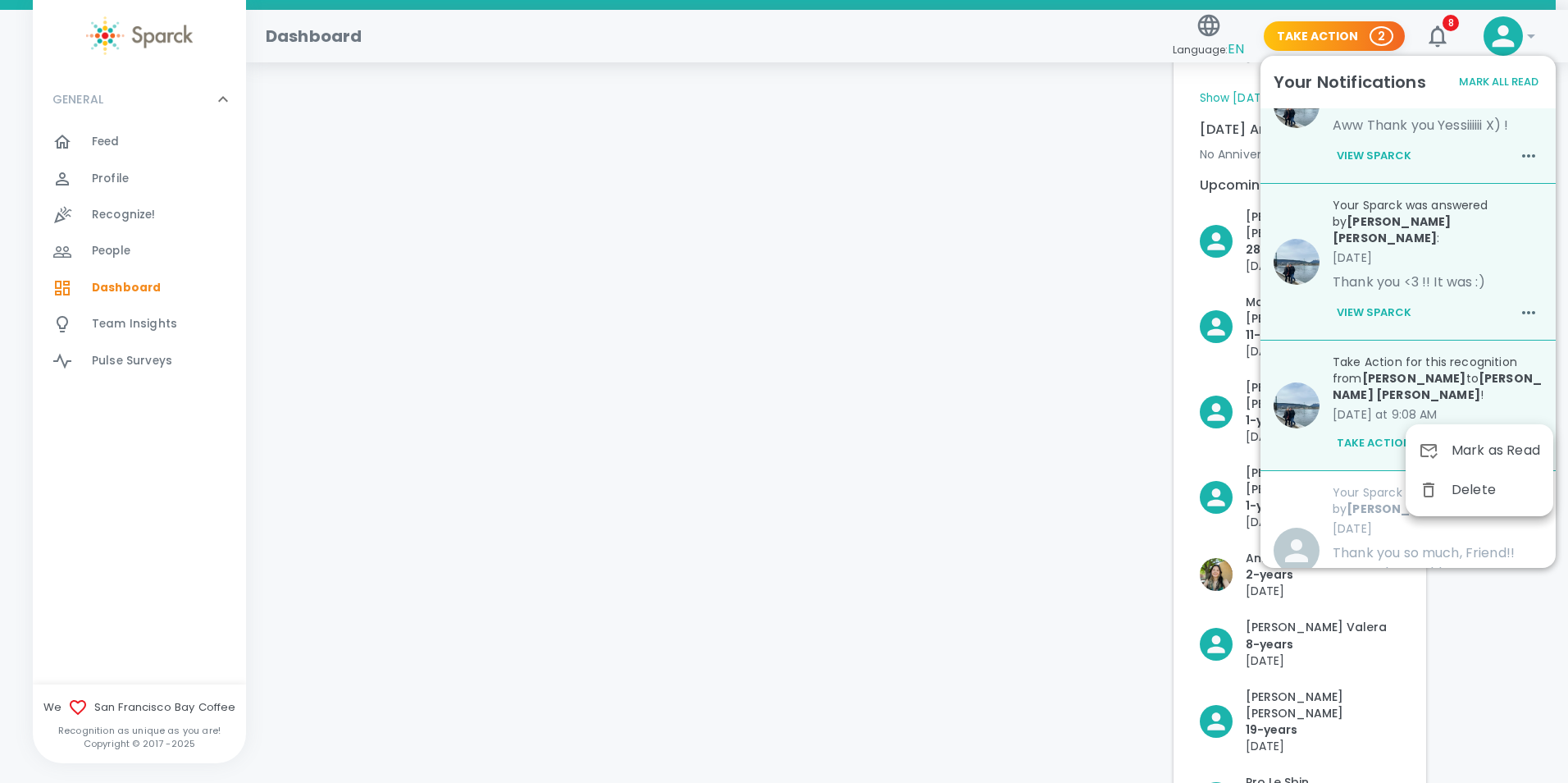
click at [1374, 412] on div at bounding box center [784, 391] width 1568 height 783
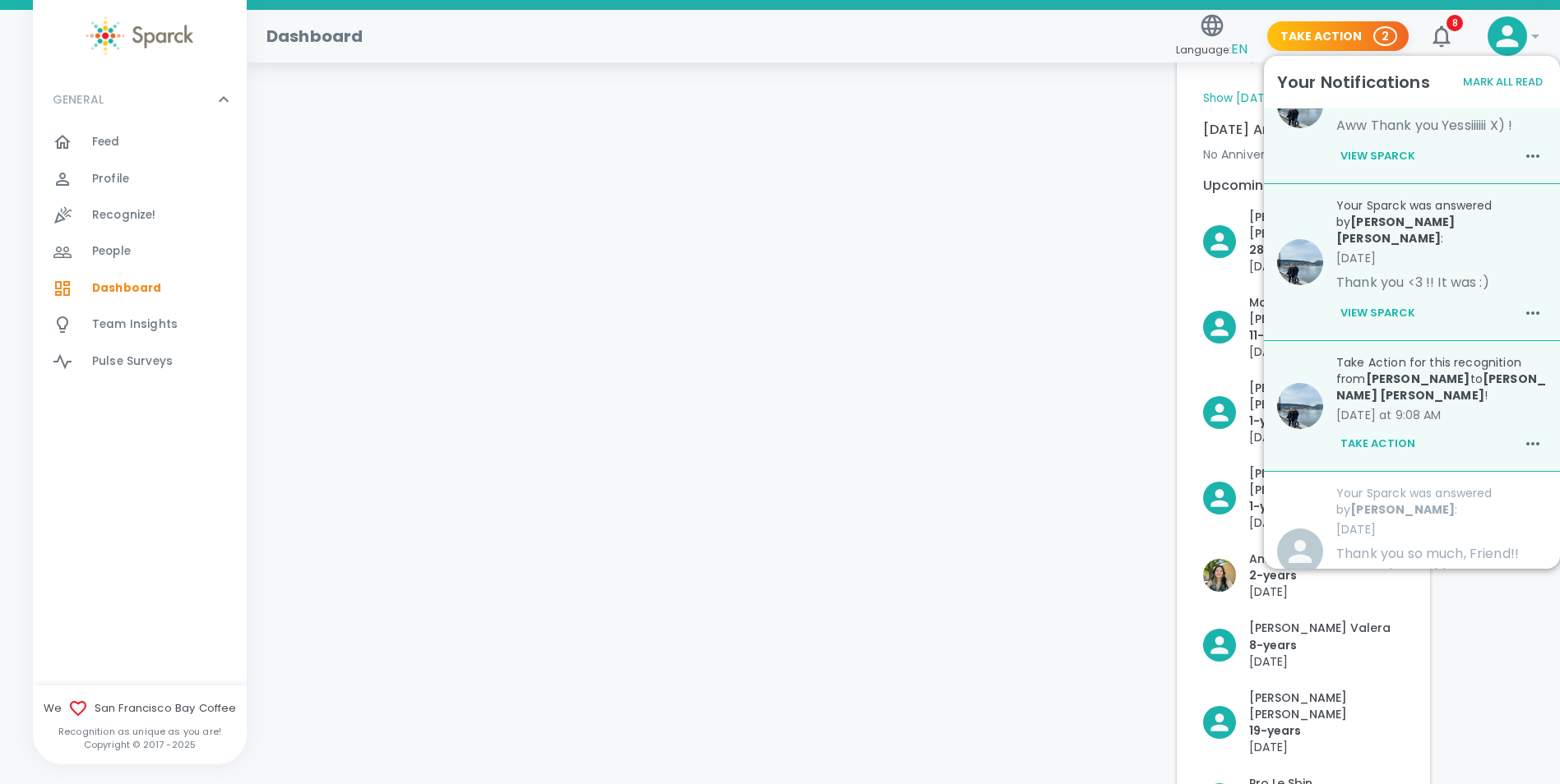
click at [1347, 430] on button "Take Action" at bounding box center [1377, 444] width 83 height 28
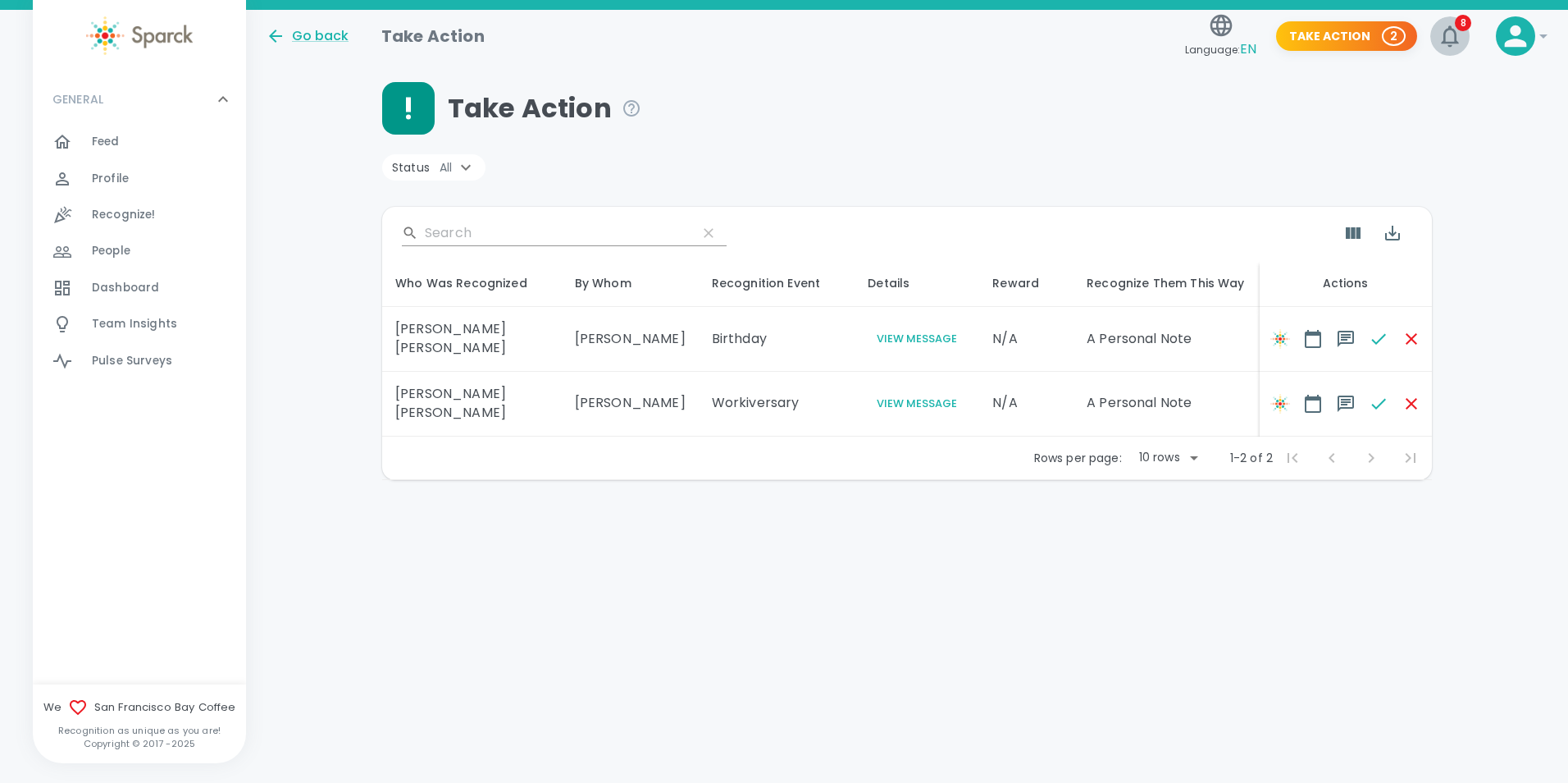
click at [1462, 24] on span "8" at bounding box center [1463, 23] width 17 height 17
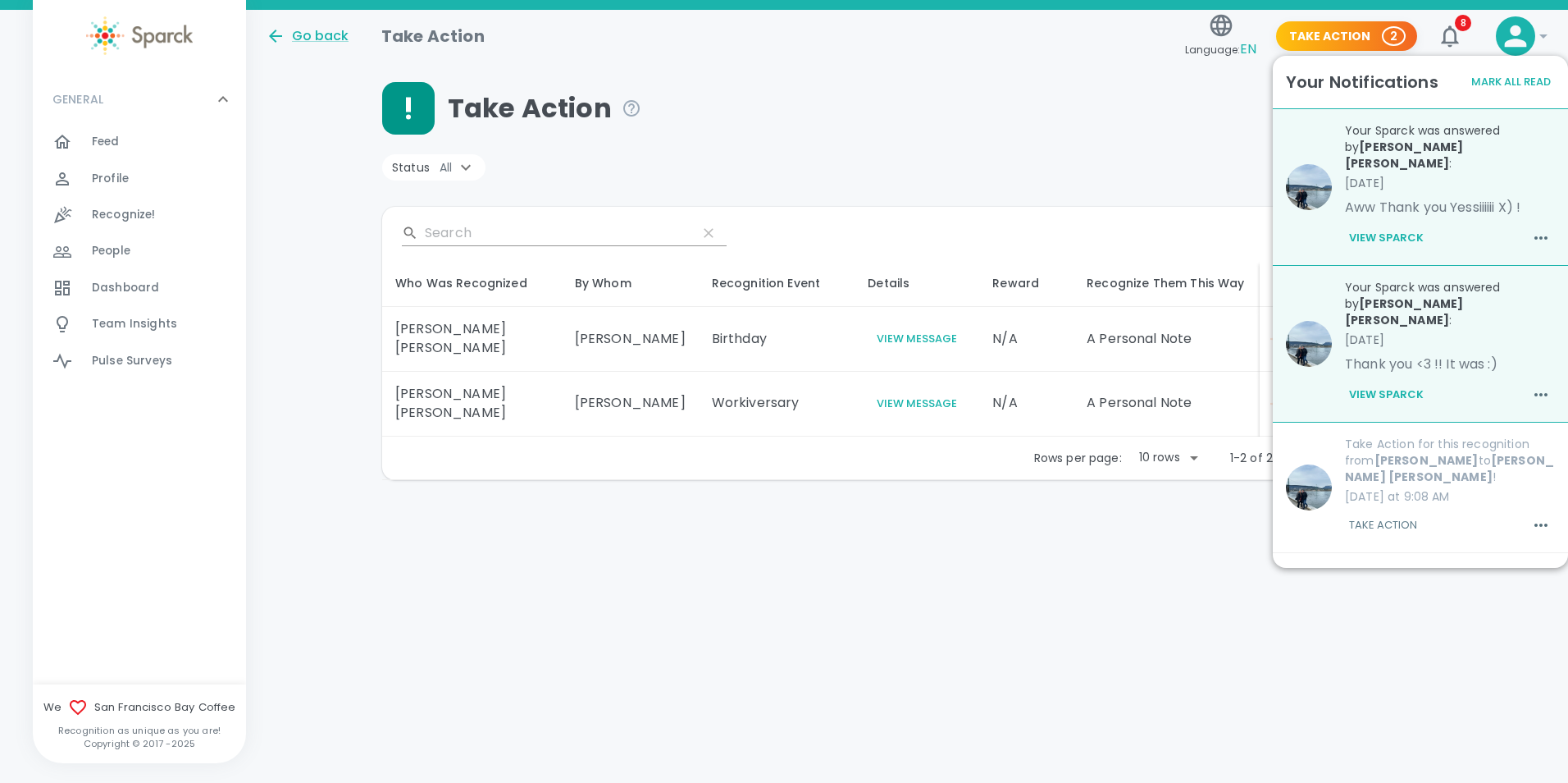
click at [1128, 566] on html "Skip Navigation Go back Take Action Language: EN Take Action 2 8 ! GENERAL 0 Fe…" at bounding box center [784, 283] width 1568 height 566
